Goal: Task Accomplishment & Management: Manage account settings

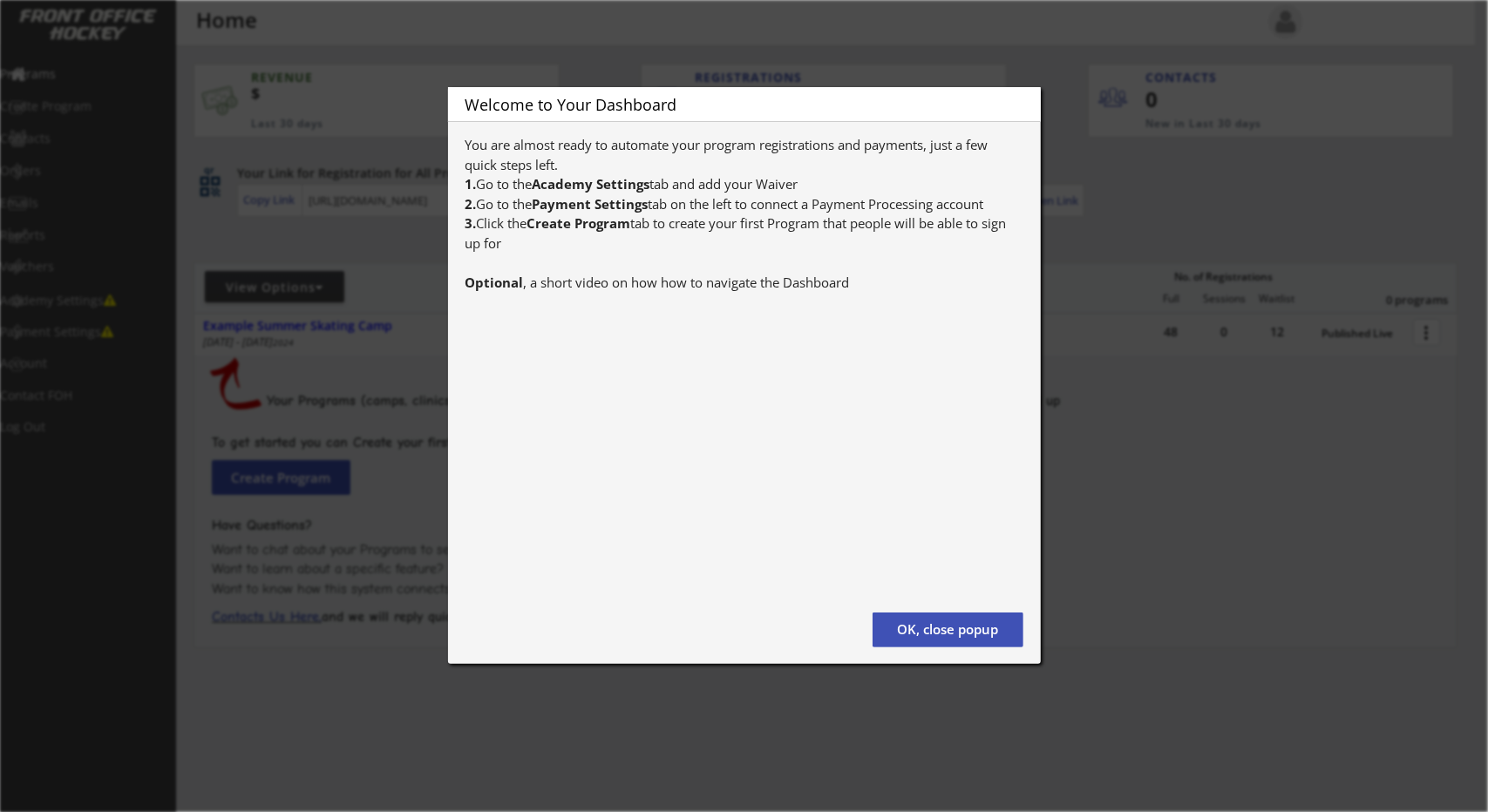
click at [924, 624] on button "OK, close popup" at bounding box center [947, 630] width 151 height 35
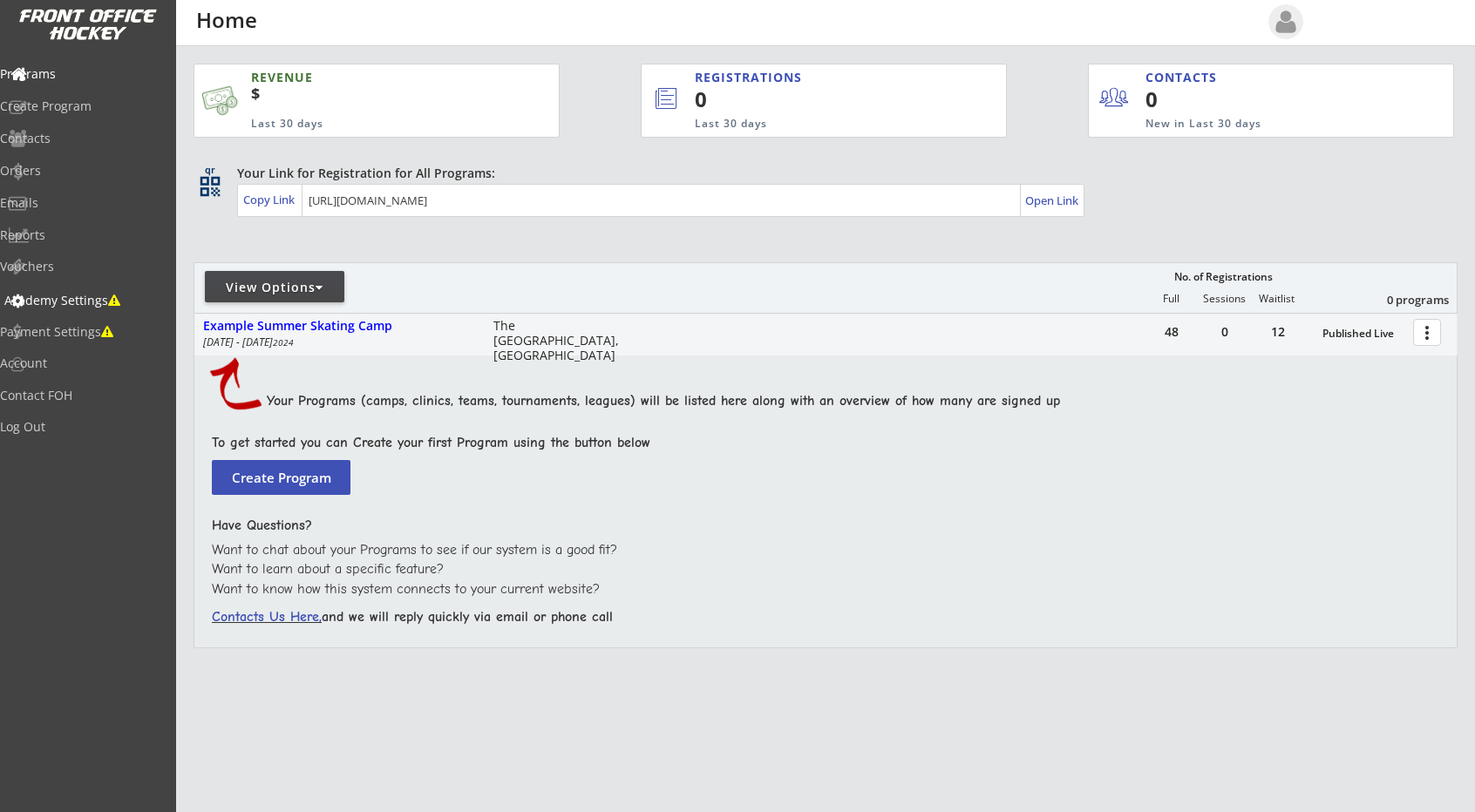
click at [146, 296] on div "Academy Settings" at bounding box center [83, 300] width 157 height 12
select select ""USD""
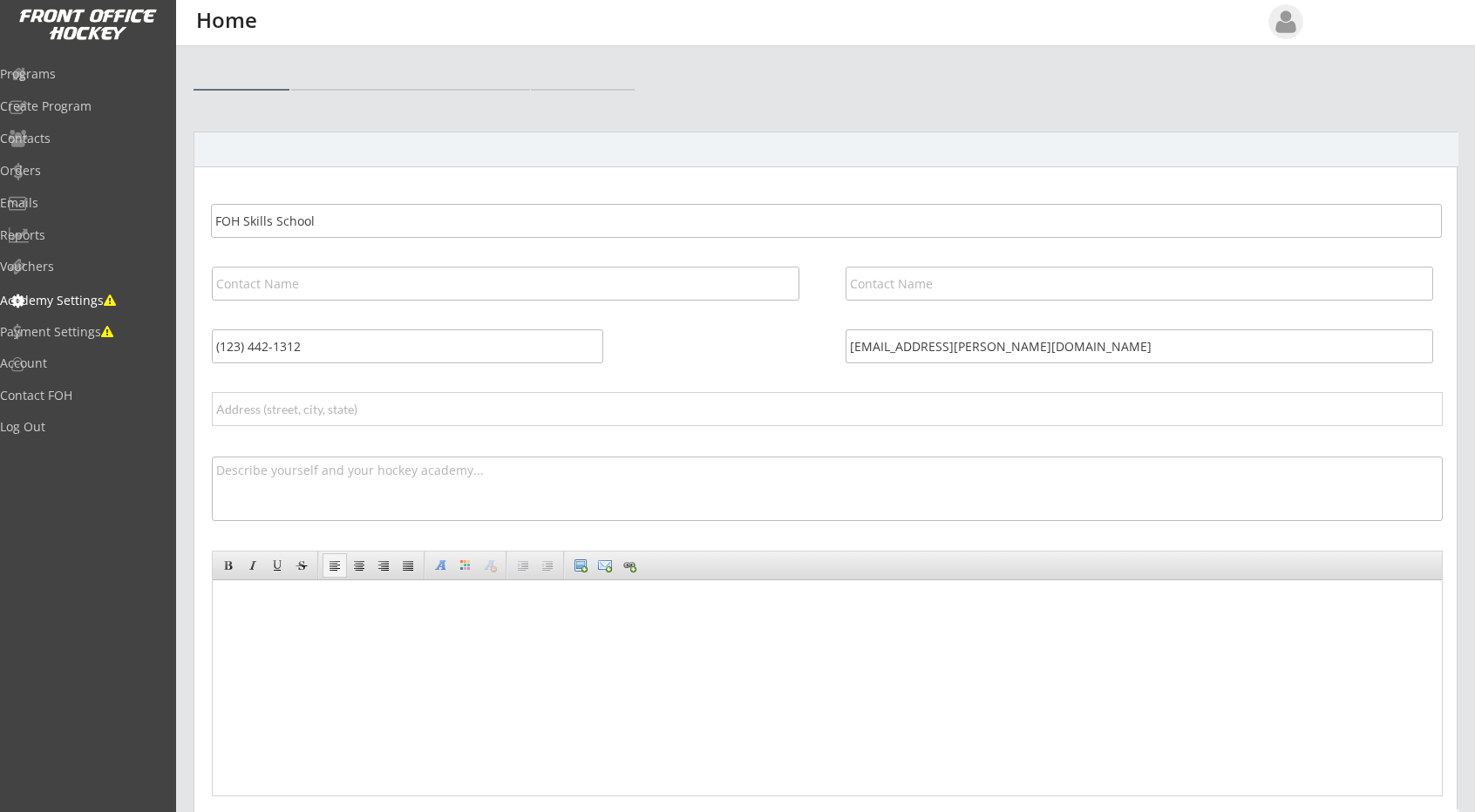
select select ""USD""
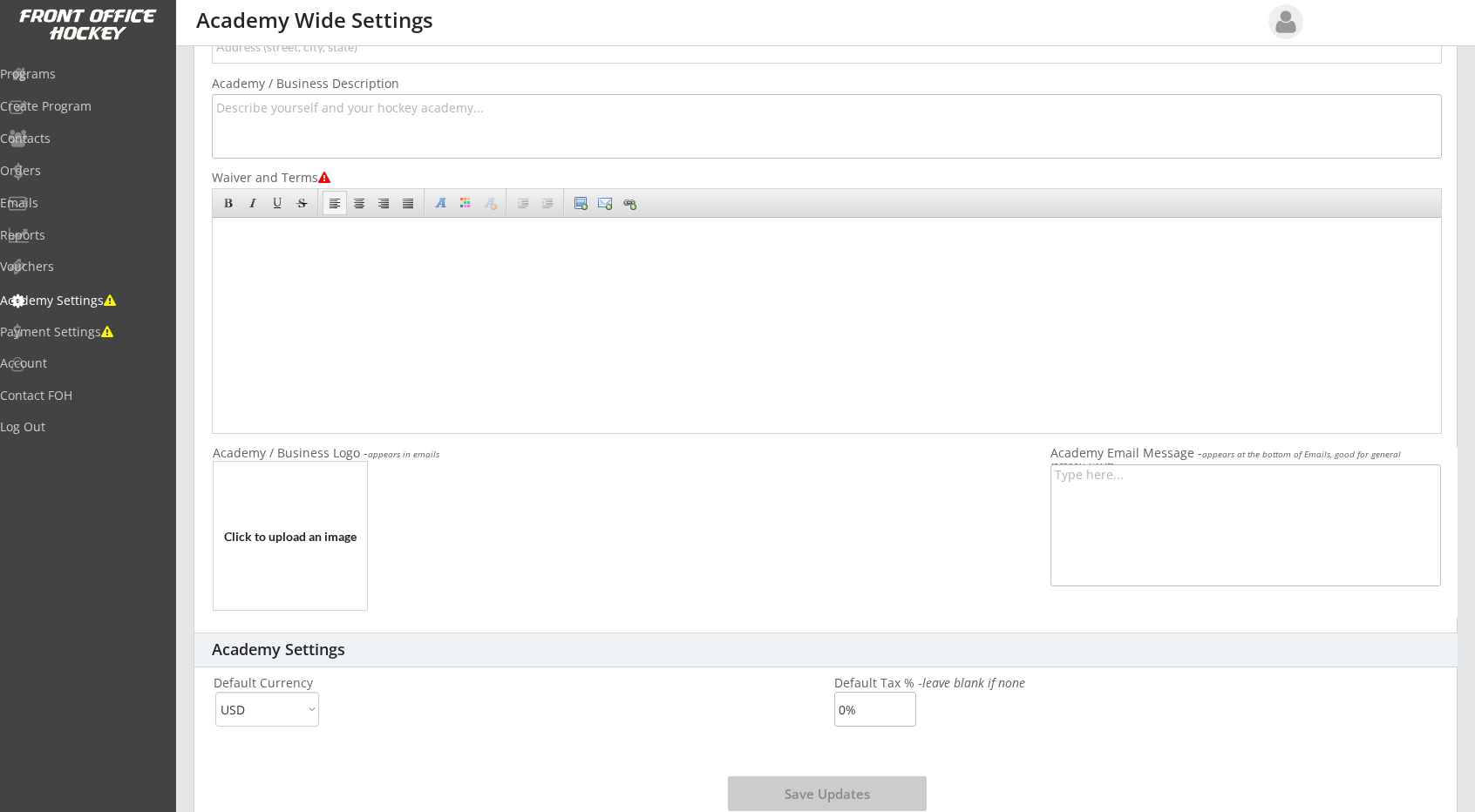
scroll to position [407, 0]
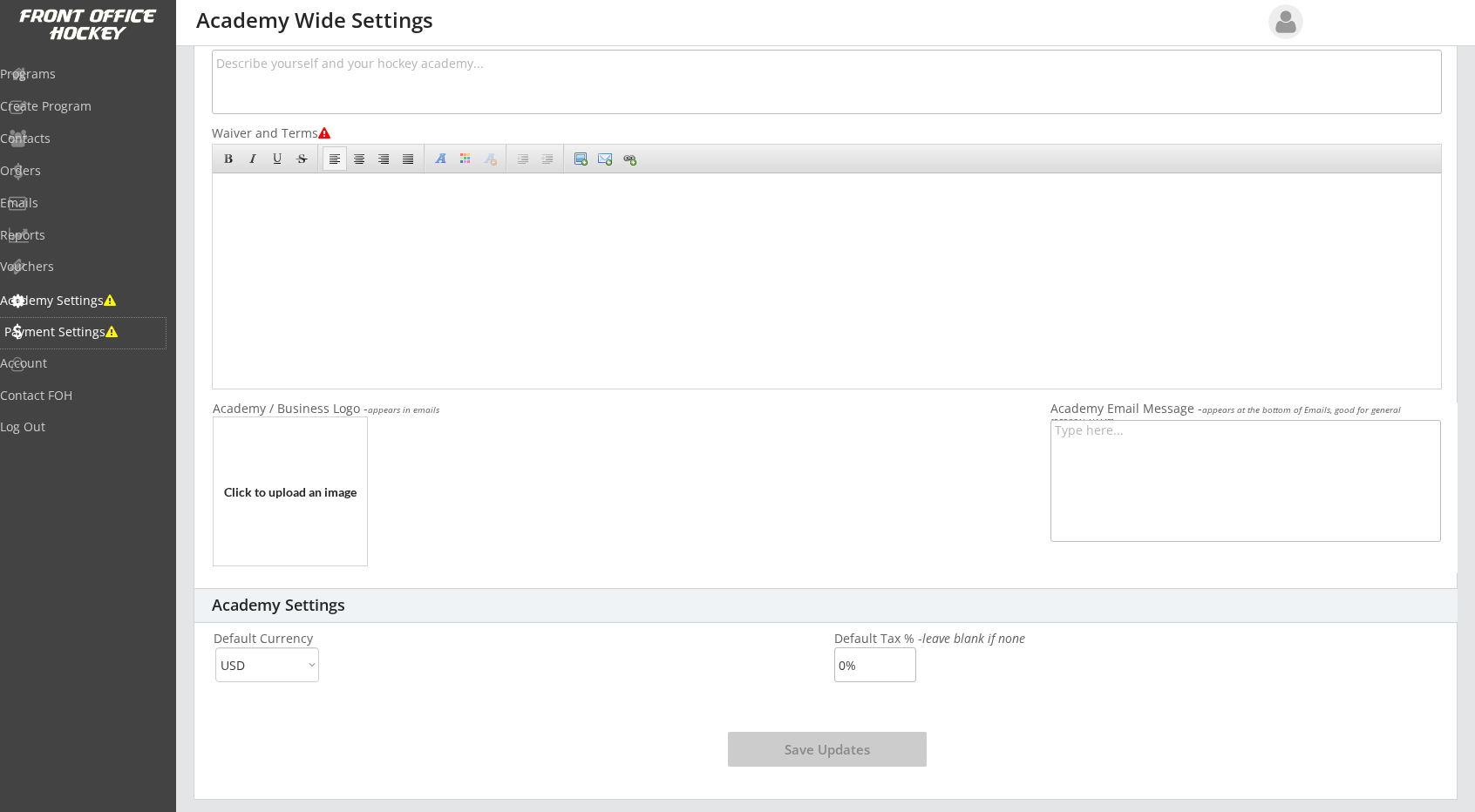
click at [113, 326] on div "Payment Settings" at bounding box center [83, 332] width 157 height 12
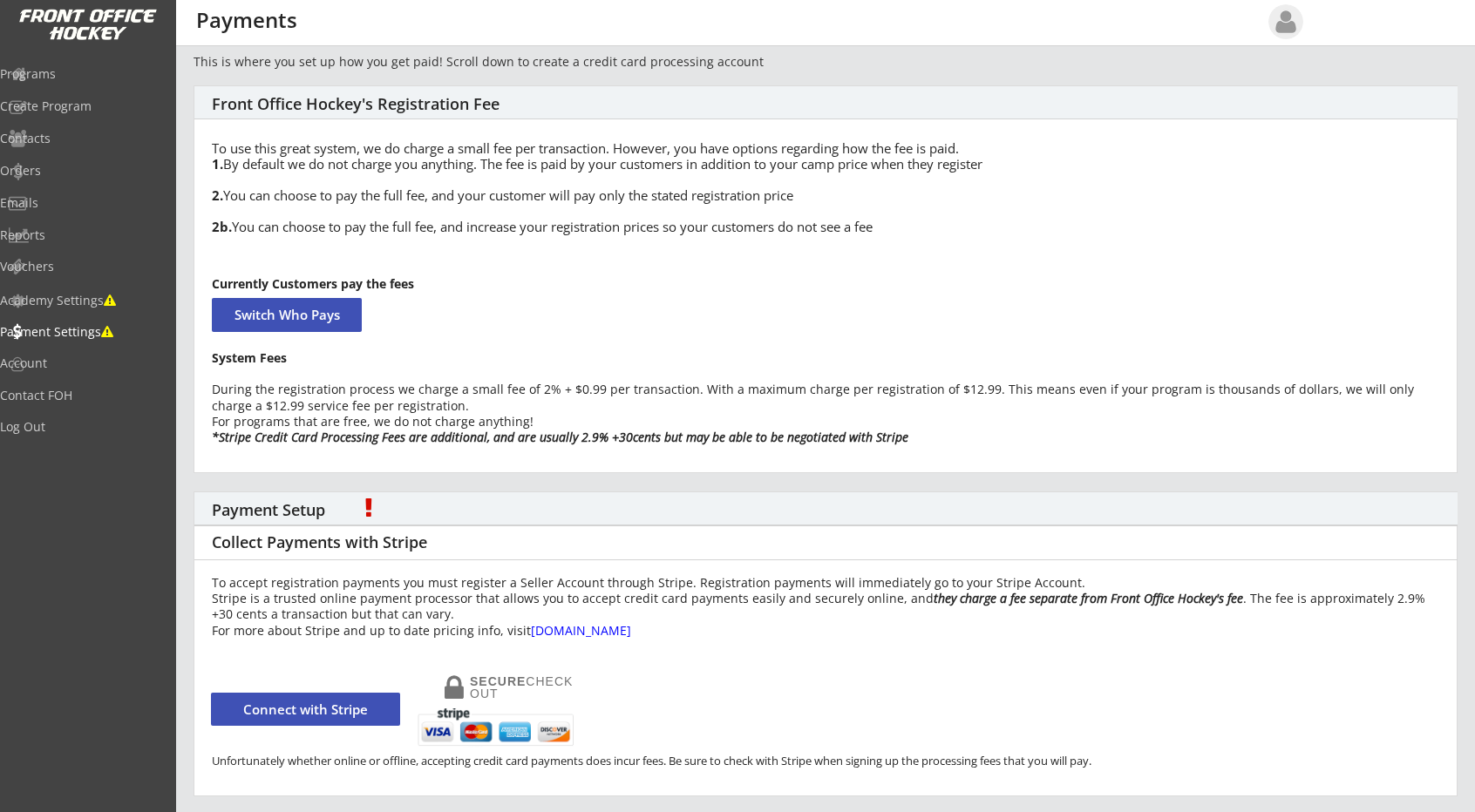
scroll to position [10, 0]
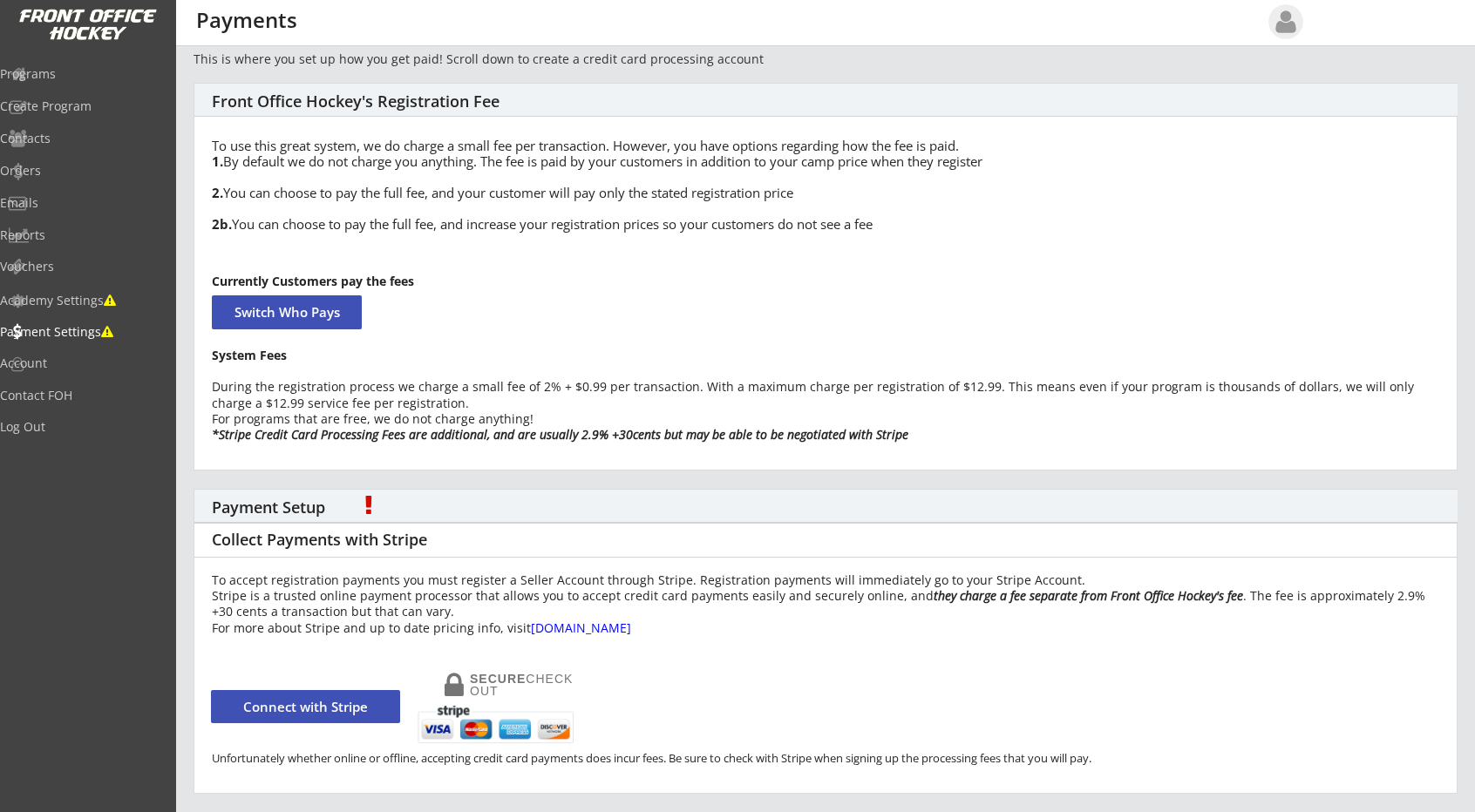
click at [328, 545] on div "Collect Payments with Stripe" at bounding box center [322, 540] width 221 height 19
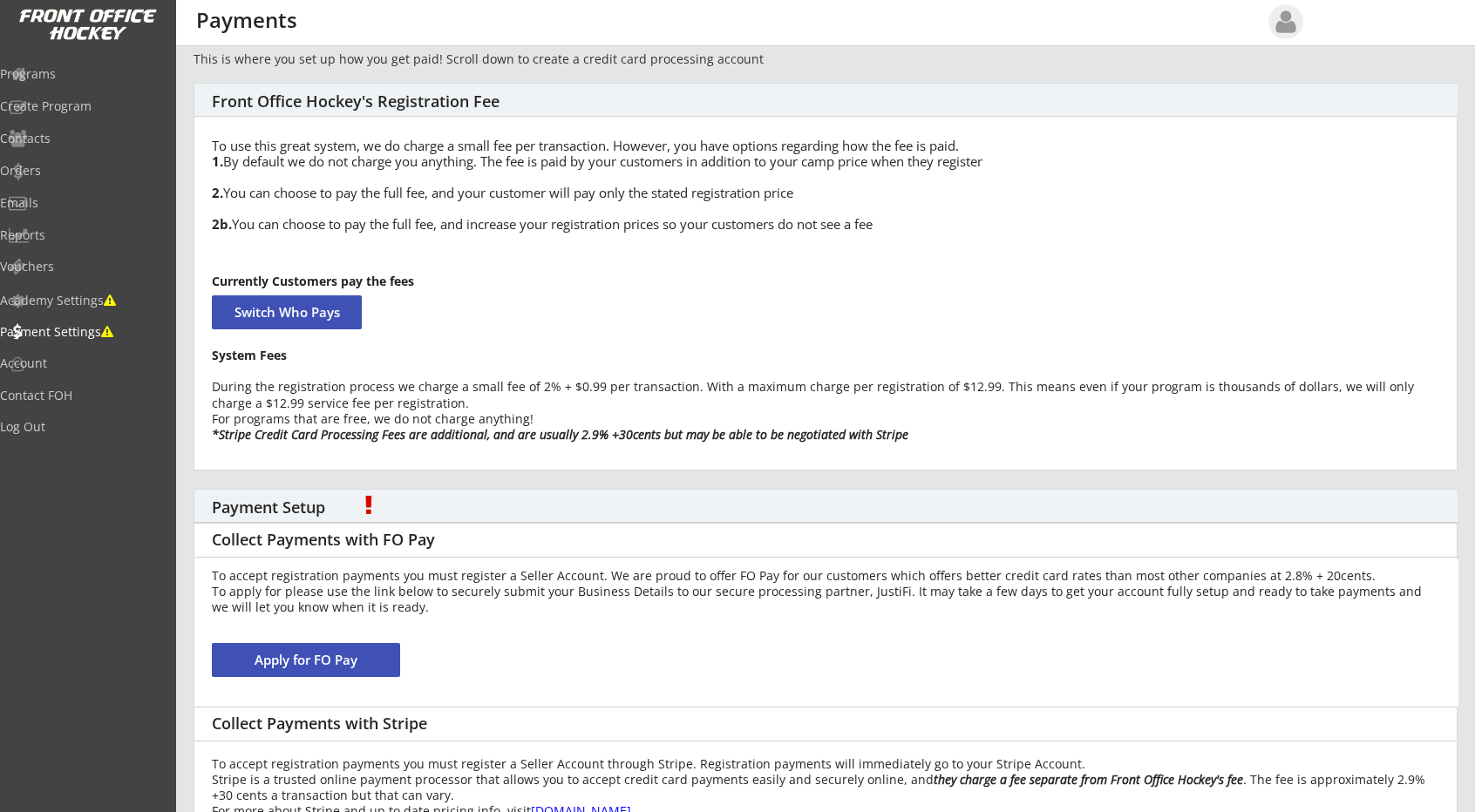
scroll to position [97, 0]
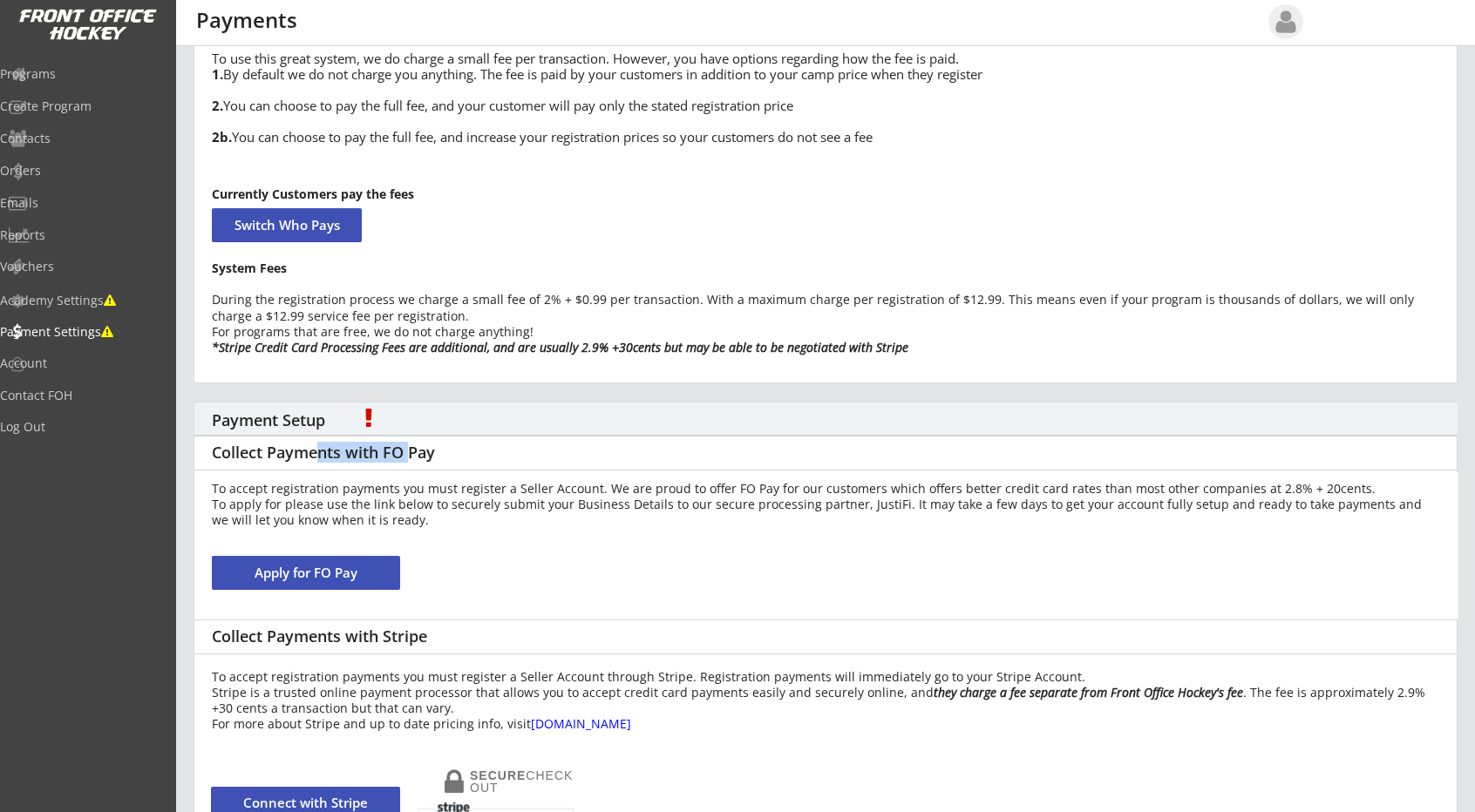
click at [508, 454] on div "Collect Payments with FO Pay" at bounding box center [826, 453] width 1263 height 35
click at [529, 458] on div "Collect Payments with FO Pay" at bounding box center [826, 453] width 1263 height 35
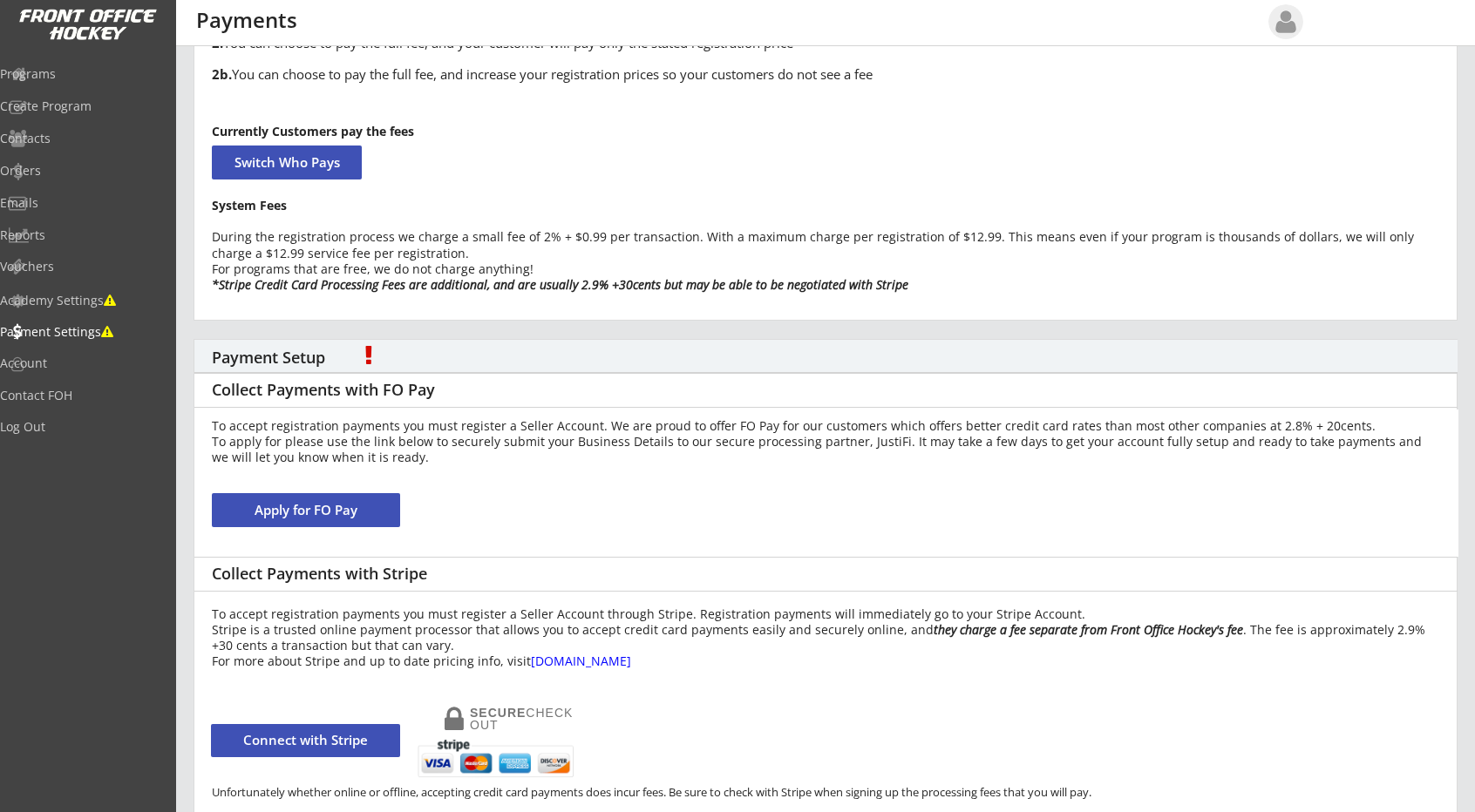
scroll to position [194, 0]
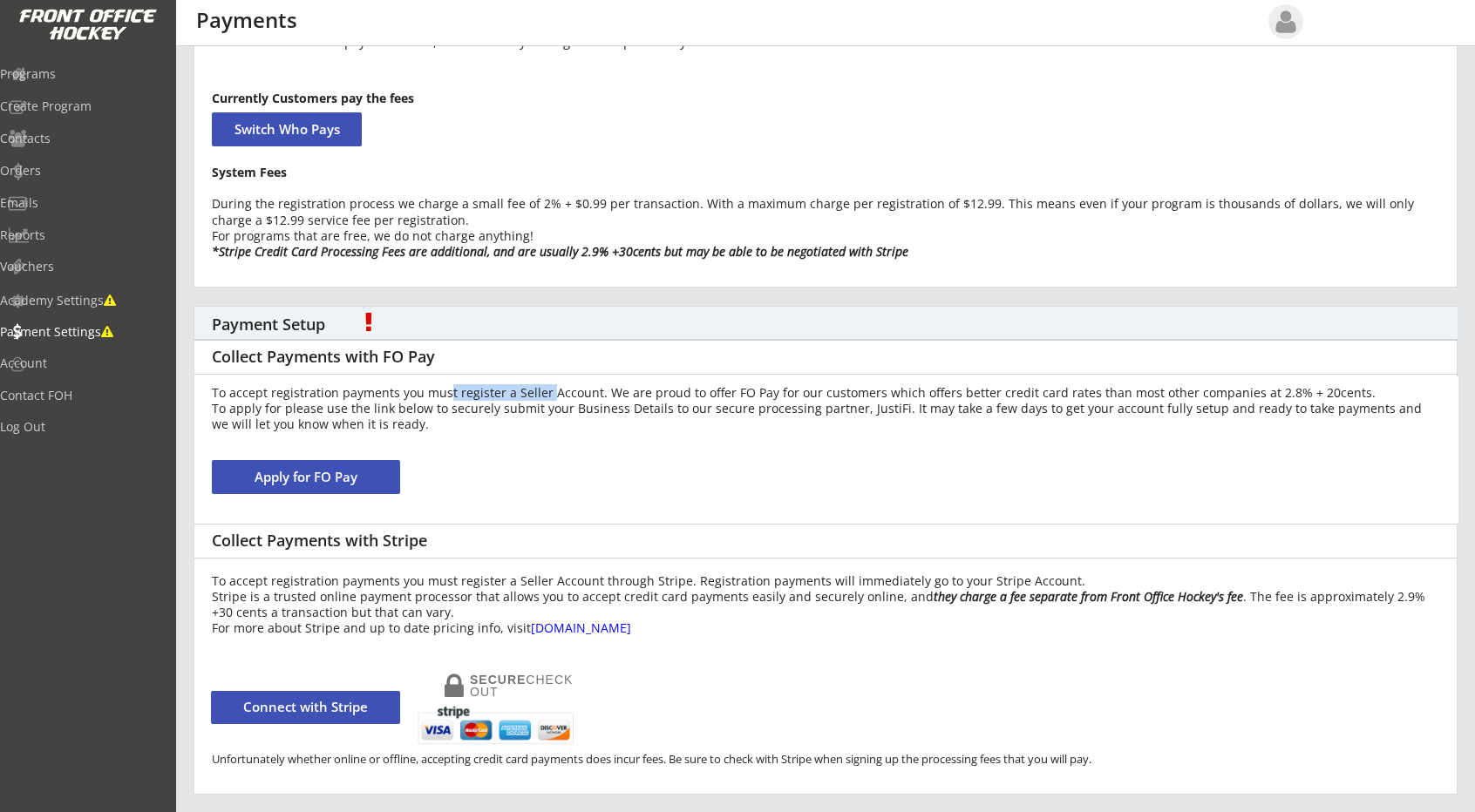
drag, startPoint x: 469, startPoint y: 389, endPoint x: 568, endPoint y: 393, distance: 99.1
click at [551, 391] on div "To accept registration payments you must register a Seller Account. We are prou…" at bounding box center [825, 410] width 1228 height 48
drag, startPoint x: 619, startPoint y: 389, endPoint x: 751, endPoint y: 383, distance: 132.1
click at [749, 383] on div "To accept registration payments you must register a Seller Account. We are prou…" at bounding box center [826, 450] width 1264 height 147
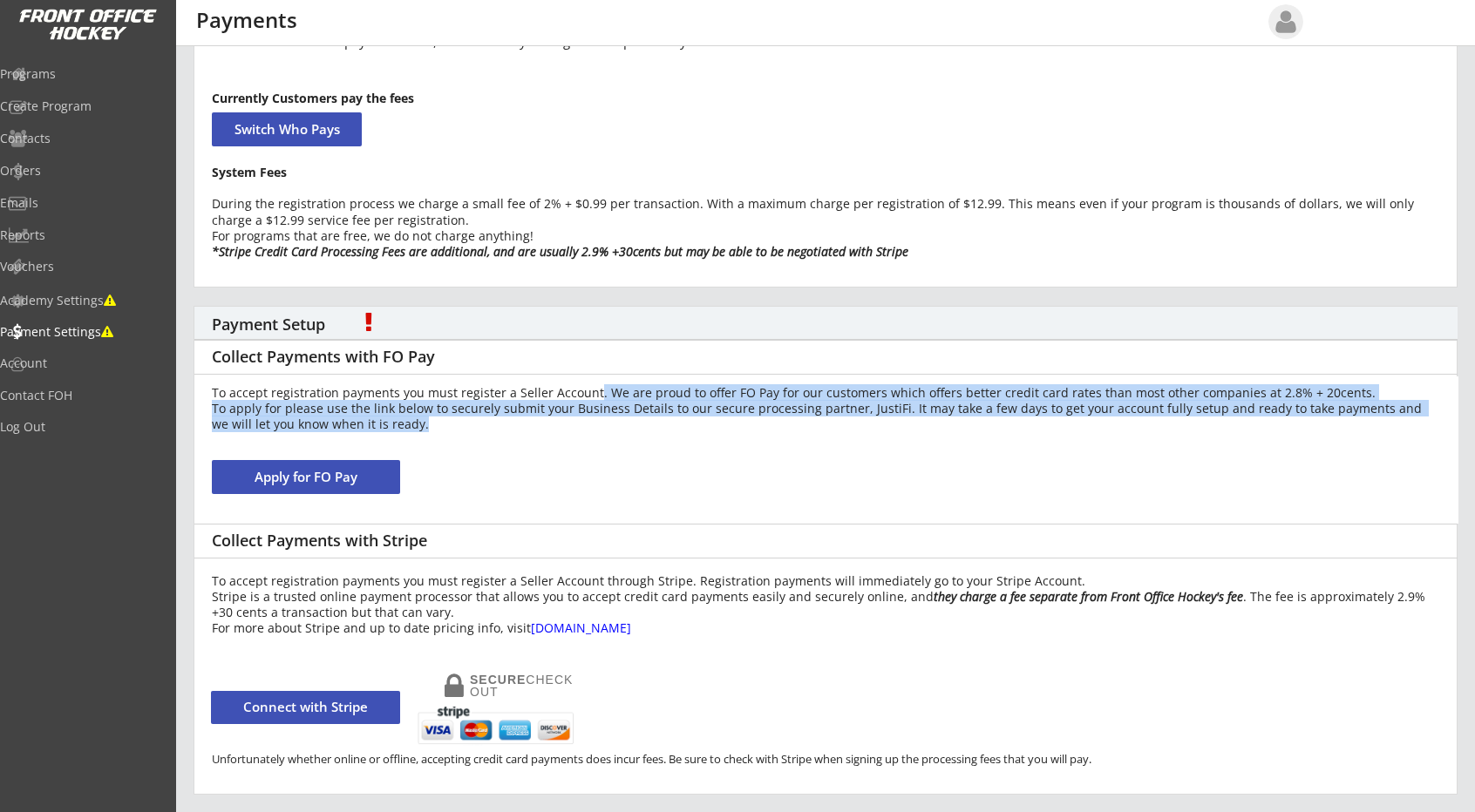
click at [816, 391] on div "To accept registration payments you must register a Seller Account. We are prou…" at bounding box center [825, 410] width 1228 height 48
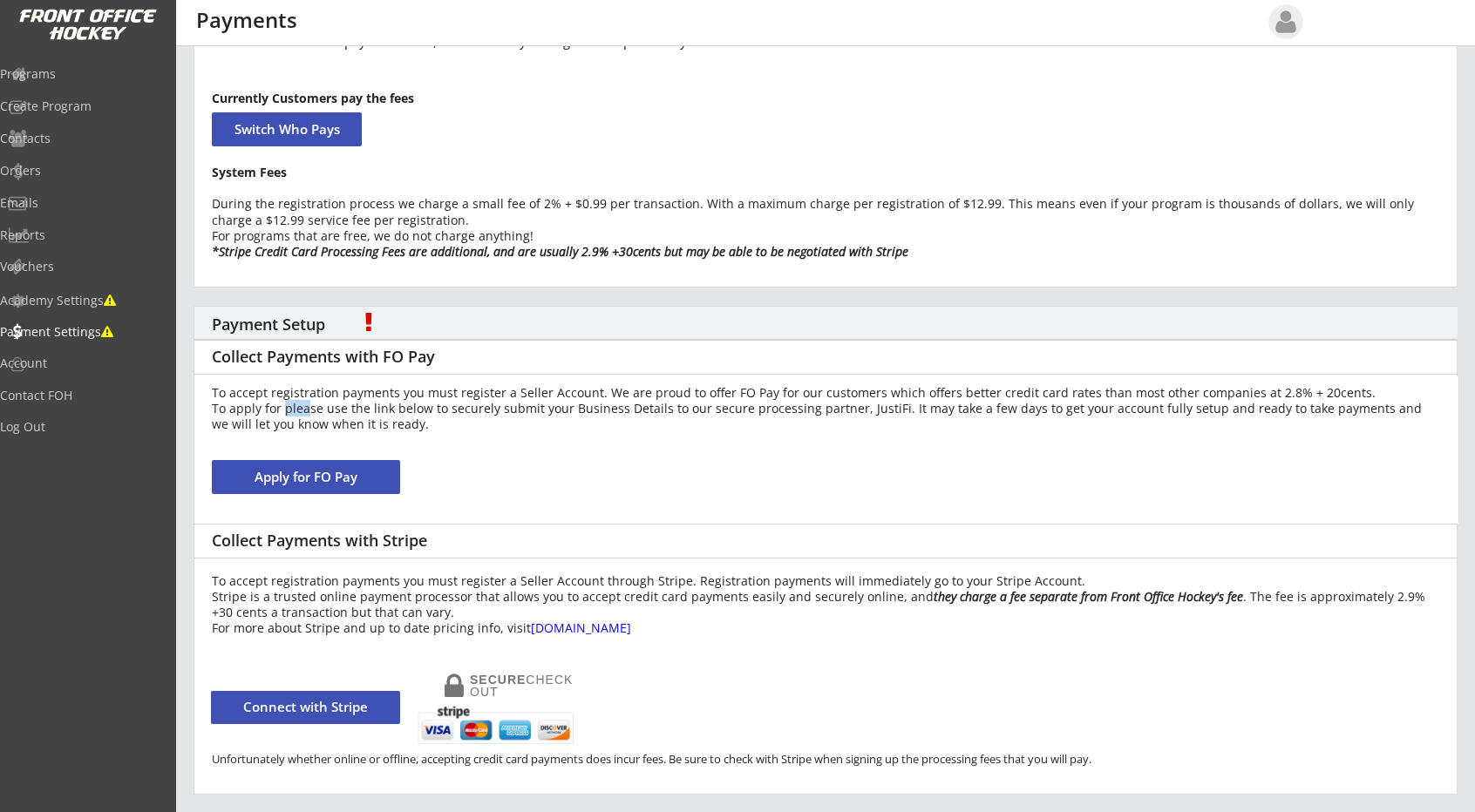
drag, startPoint x: 284, startPoint y: 428, endPoint x: 335, endPoint y: 433, distance: 51.2
click at [315, 430] on div "To accept registration payments you must register a Seller Account. We are prou…" at bounding box center [825, 410] width 1228 height 48
drag, startPoint x: 372, startPoint y: 425, endPoint x: 380, endPoint y: 425, distance: 8.0
click at [375, 425] on div "To accept registration payments you must register a Seller Account. We are prou…" at bounding box center [825, 410] width 1228 height 48
drag, startPoint x: 413, startPoint y: 423, endPoint x: 424, endPoint y: 423, distance: 11.0
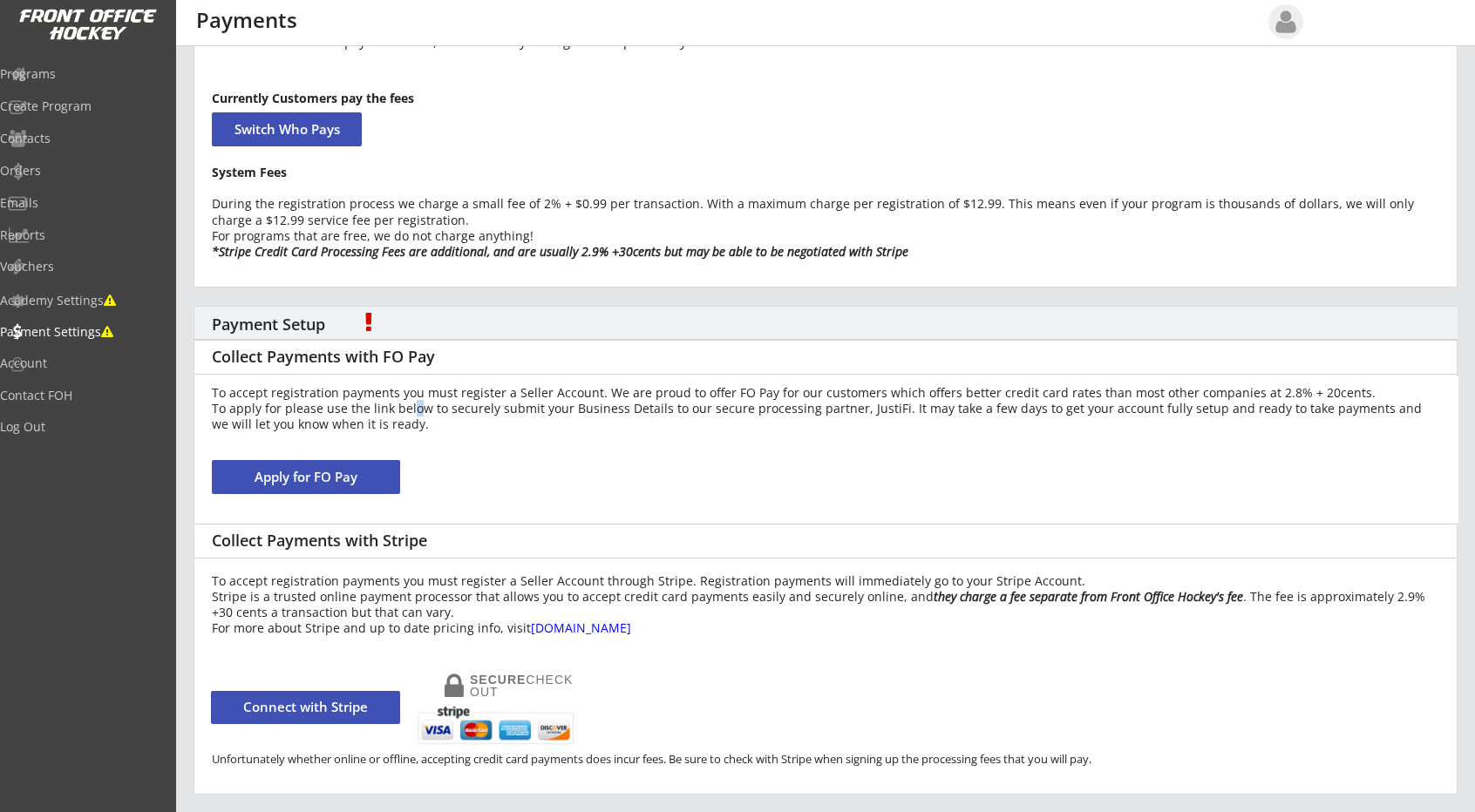
click at [421, 423] on div "To accept registration payments you must register a Seller Account. We are prou…" at bounding box center [825, 410] width 1228 height 48
drag, startPoint x: 470, startPoint y: 429, endPoint x: 493, endPoint y: 431, distance: 23.1
click at [486, 431] on div "To accept registration payments you must register a Seller Account. We are prou…" at bounding box center [825, 410] width 1228 height 48
click at [608, 428] on div "To accept registration payments you must register a Seller Account. We are prou…" at bounding box center [825, 410] width 1228 height 48
drag, startPoint x: 671, startPoint y: 428, endPoint x: 698, endPoint y: 430, distance: 27.1
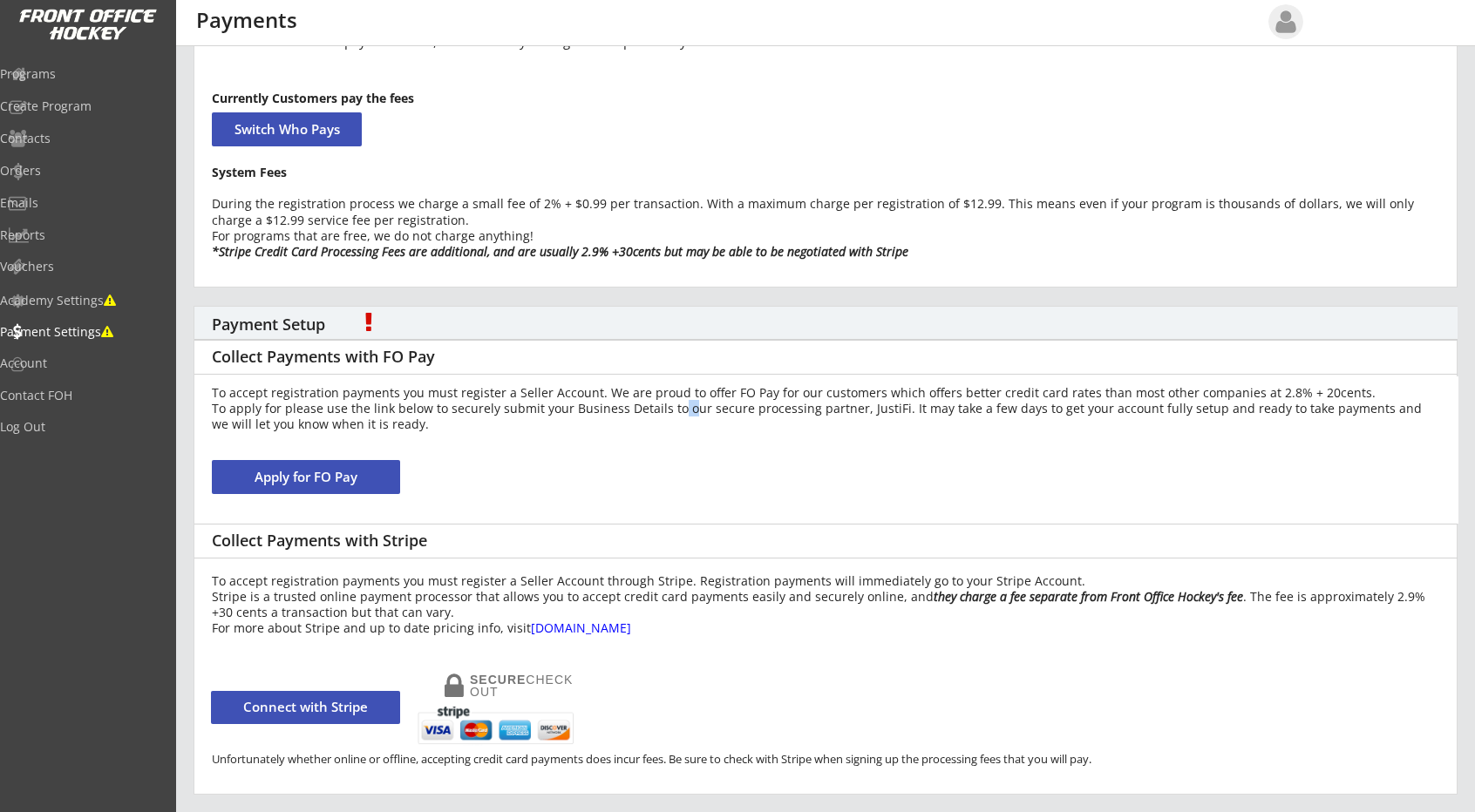
click at [696, 430] on div "To accept registration payments you must register a Seller Account. We are prou…" at bounding box center [825, 410] width 1228 height 48
drag, startPoint x: 746, startPoint y: 425, endPoint x: 779, endPoint y: 422, distance: 33.1
click at [769, 422] on div "To accept registration payments you must register a Seller Account. We are prou…" at bounding box center [825, 410] width 1228 height 48
click at [842, 419] on div "To accept registration payments you must register a Seller Account. We are prou…" at bounding box center [825, 410] width 1228 height 48
drag, startPoint x: 891, startPoint y: 417, endPoint x: 911, endPoint y: 415, distance: 20.1
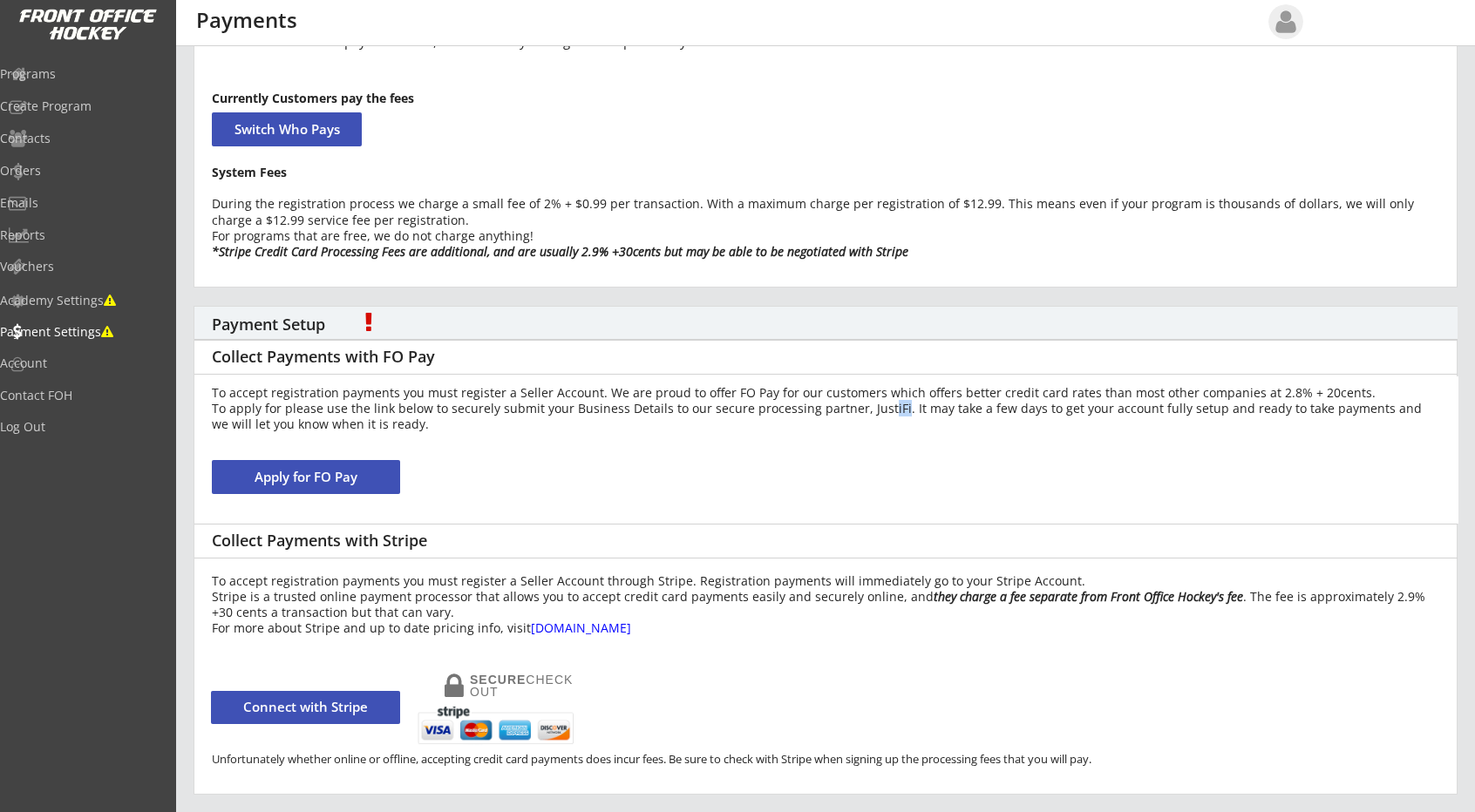
click at [897, 417] on div "To accept registration payments you must register a Seller Account. We are prou…" at bounding box center [825, 410] width 1228 height 48
click at [824, 426] on div "To accept registration payments you must register a Seller Account. We are prou…" at bounding box center [825, 410] width 1228 height 48
drag, startPoint x: 868, startPoint y: 428, endPoint x: 882, endPoint y: 428, distance: 14.0
click at [871, 428] on div "To accept registration payments you must register a Seller Account. We are prou…" at bounding box center [825, 410] width 1228 height 48
drag, startPoint x: 940, startPoint y: 426, endPoint x: 962, endPoint y: 425, distance: 22.0
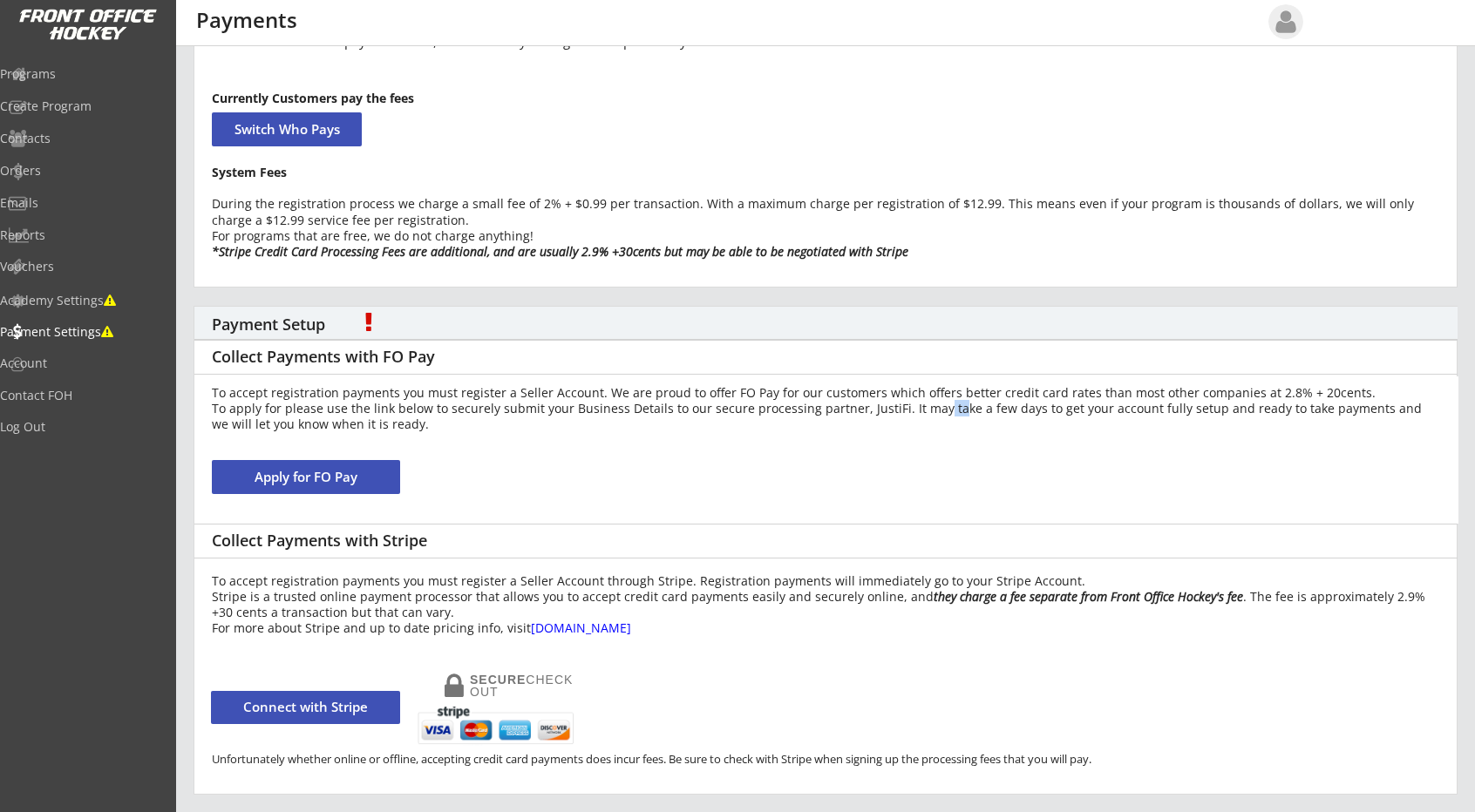
click at [955, 425] on div "To accept registration payments you must register a Seller Account. We are prou…" at bounding box center [825, 410] width 1228 height 48
drag, startPoint x: 1035, startPoint y: 425, endPoint x: 1058, endPoint y: 424, distance: 23.0
click at [1053, 424] on div "To accept registration payments you must register a Seller Account. We are prou…" at bounding box center [825, 410] width 1228 height 48
click at [1122, 425] on div "To accept registration payments you must register a Seller Account. We are prou…" at bounding box center [825, 410] width 1228 height 48
click at [1159, 425] on div "To accept registration payments you must register a Seller Account. We are prou…" at bounding box center [825, 410] width 1228 height 48
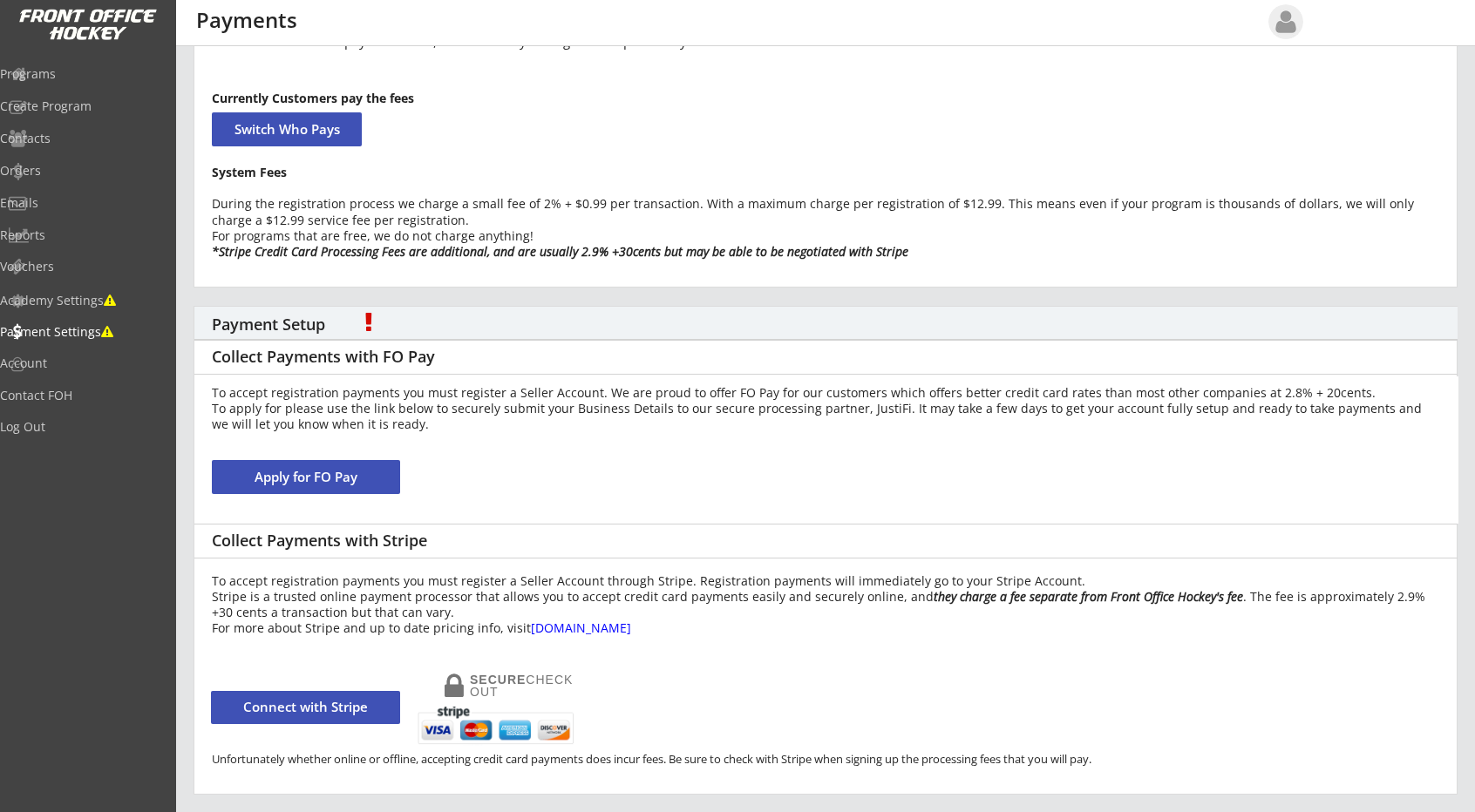
click at [1198, 426] on div "To accept registration payments you must register a Seller Account. We are prou…" at bounding box center [825, 410] width 1228 height 48
drag, startPoint x: 1248, startPoint y: 430, endPoint x: 1276, endPoint y: 430, distance: 28.0
click at [1265, 430] on div "To accept registration payments you must register a Seller Account. We are prou…" at bounding box center [825, 410] width 1228 height 48
drag, startPoint x: 1297, startPoint y: 430, endPoint x: 1342, endPoint y: 426, distance: 45.2
click at [1321, 428] on div "To accept registration payments you must register a Seller Account. We are prou…" at bounding box center [825, 410] width 1228 height 48
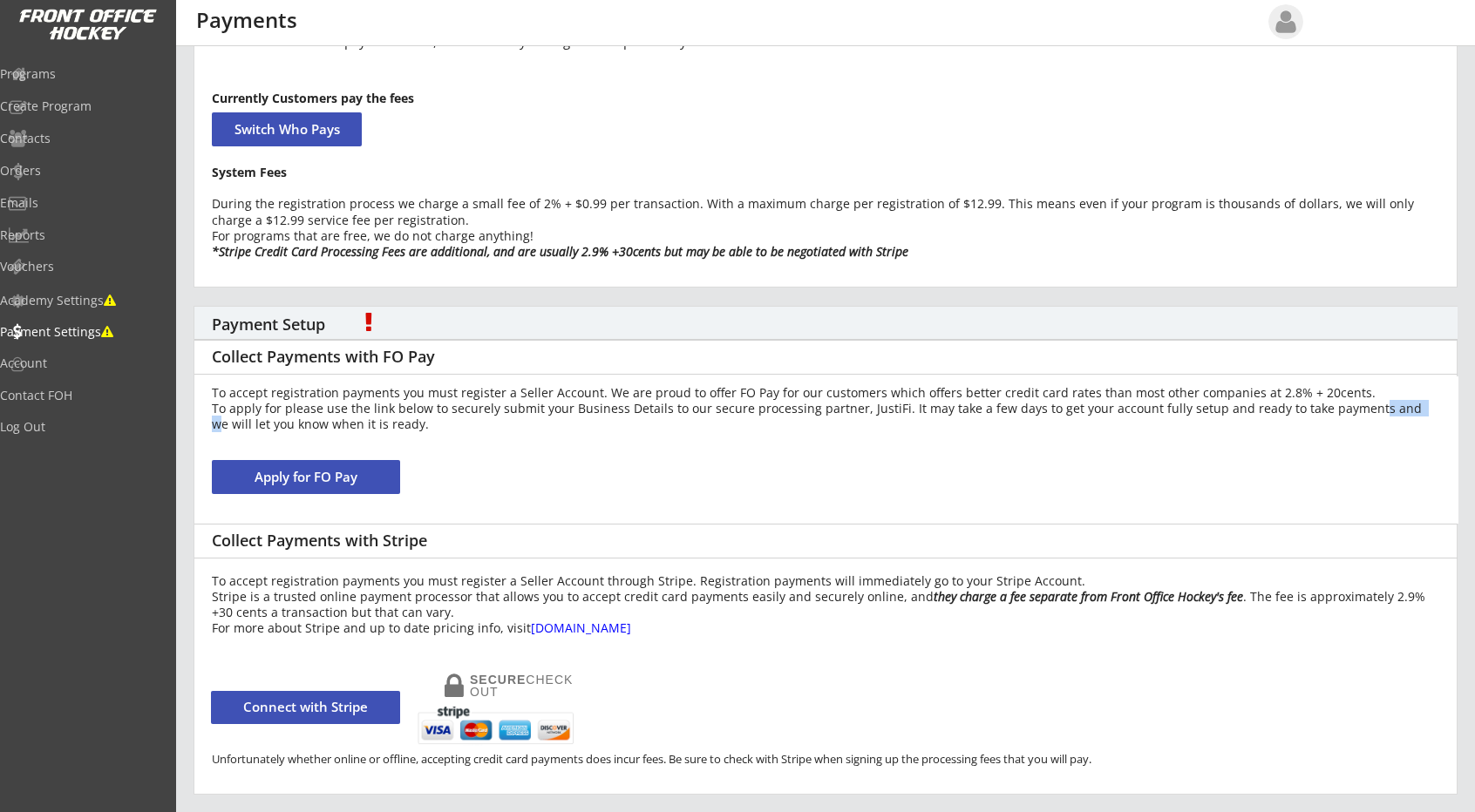
click at [1394, 425] on div "To accept registration payments you must register a Seller Account. We are prou…" at bounding box center [825, 410] width 1228 height 48
drag, startPoint x: 1421, startPoint y: 425, endPoint x: 1400, endPoint y: 430, distance: 21.6
click at [1421, 425] on div "To accept registration payments you must register a Seller Account. We are prou…" at bounding box center [825, 410] width 1228 height 48
click at [291, 468] on button "Apply for FO Pay" at bounding box center [305, 476] width 188 height 34
